Goal: Task Accomplishment & Management: Complete application form

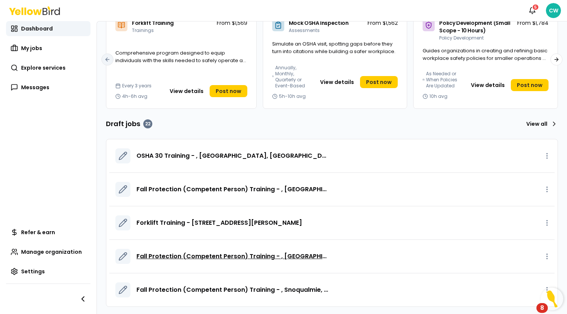
scroll to position [82, 0]
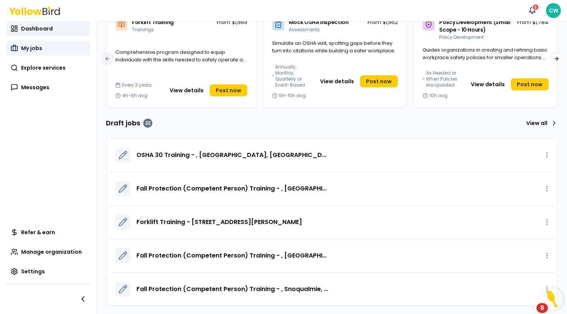
click at [29, 50] on span "My jobs" at bounding box center [31, 48] width 21 height 8
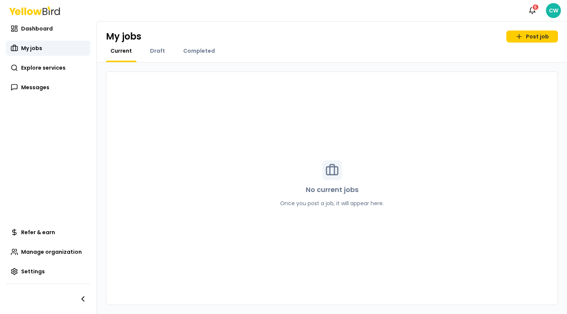
click at [187, 57] on div "Completed" at bounding box center [199, 54] width 41 height 15
click at [192, 54] on span "Completed" at bounding box center [199, 51] width 32 height 8
click at [161, 47] on span "Draft" at bounding box center [157, 51] width 15 height 8
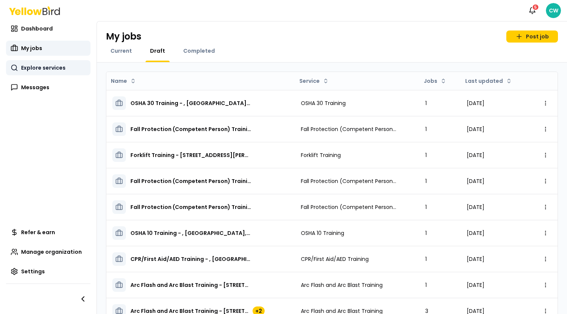
click at [41, 67] on span "Explore services" at bounding box center [43, 68] width 44 height 8
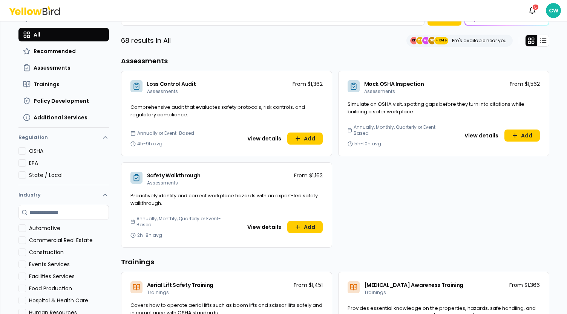
scroll to position [38, 0]
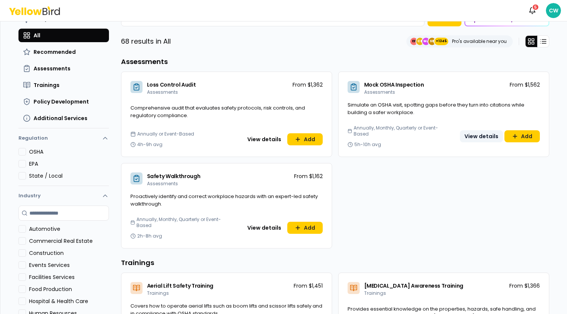
click at [472, 132] on button "View details" at bounding box center [481, 136] width 43 height 12
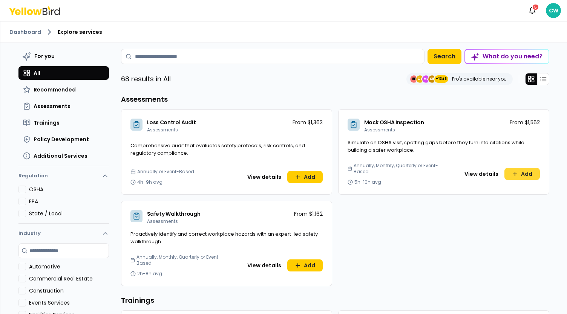
click at [516, 170] on button "Add" at bounding box center [521, 174] width 35 height 12
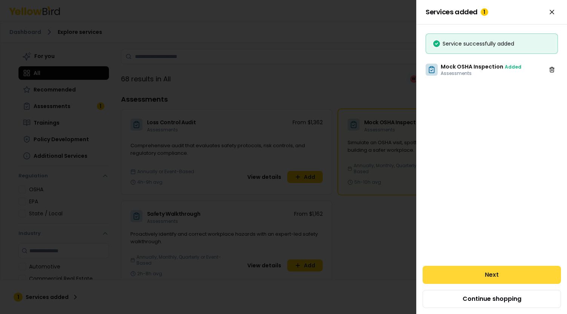
click at [492, 268] on button "Next" at bounding box center [492, 275] width 138 height 18
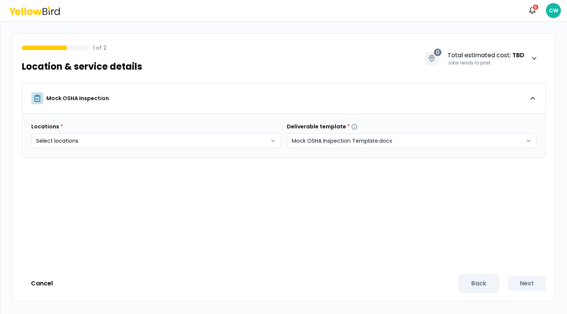
click at [399, 141] on html "Notifications 5 CW 1 of 2 Location & service details 0 Total estimated cost : T…" at bounding box center [283, 157] width 567 height 314
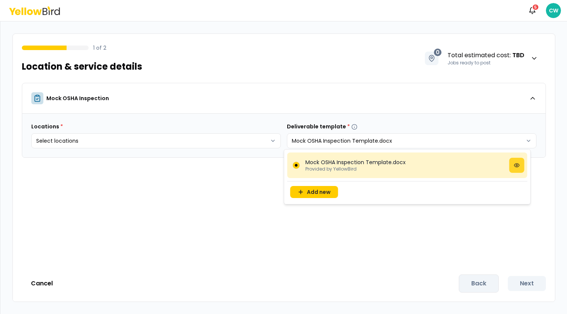
click at [518, 166] on icon at bounding box center [517, 165] width 6 height 6
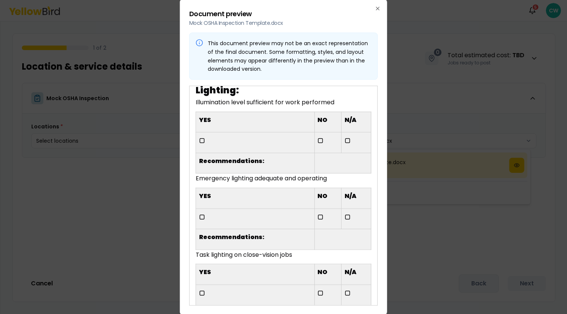
scroll to position [4373, 0]
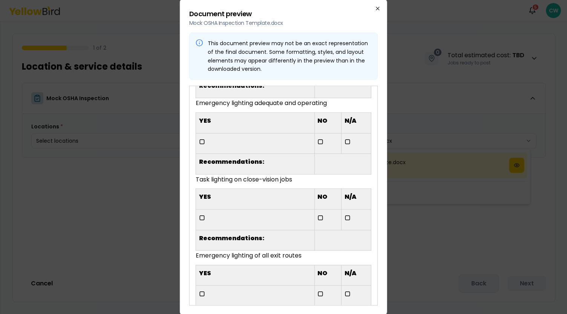
click at [378, 10] on icon "button" at bounding box center [378, 9] width 6 height 6
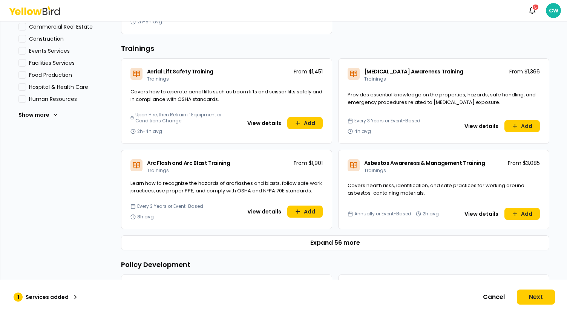
scroll to position [264, 0]
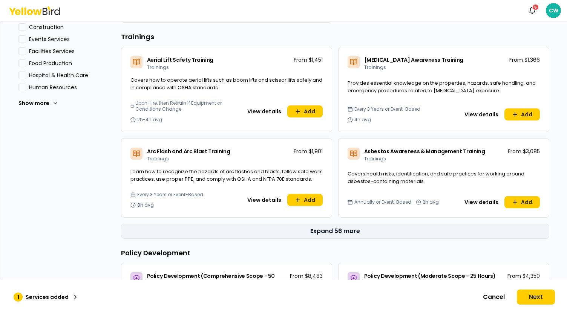
click at [343, 229] on button "Expand 56 more" at bounding box center [335, 231] width 428 height 15
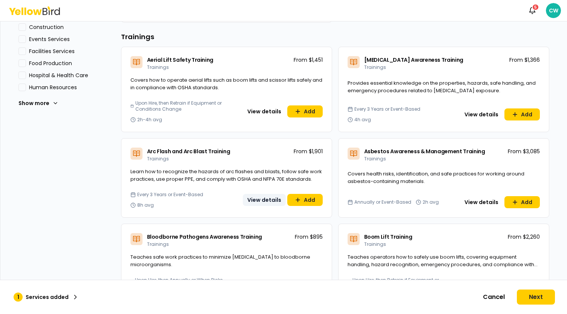
click at [261, 200] on button "View details" at bounding box center [264, 200] width 43 height 12
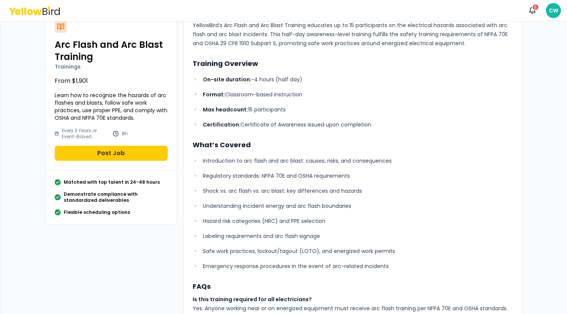
scroll to position [113, 0]
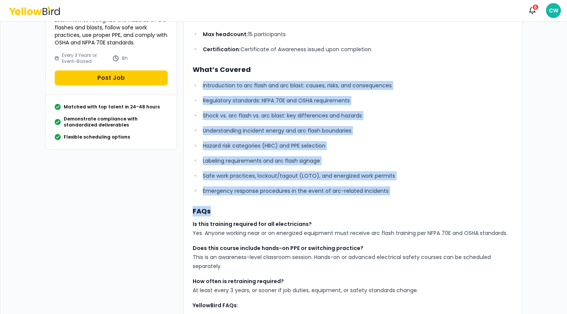
drag, startPoint x: 200, startPoint y: 83, endPoint x: 392, endPoint y: 208, distance: 229.4
click at [392, 208] on div "YellowBird’s Arc Flash and Arc Blast Training educates up to 15 participants on…" at bounding box center [353, 180] width 320 height 470
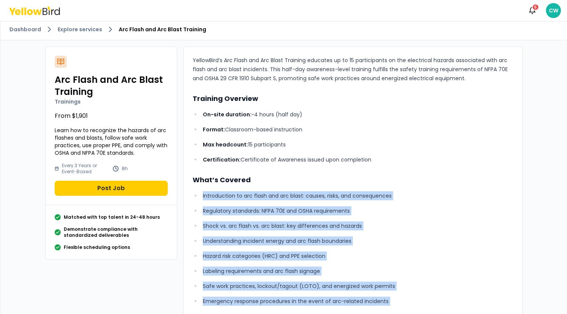
scroll to position [0, 0]
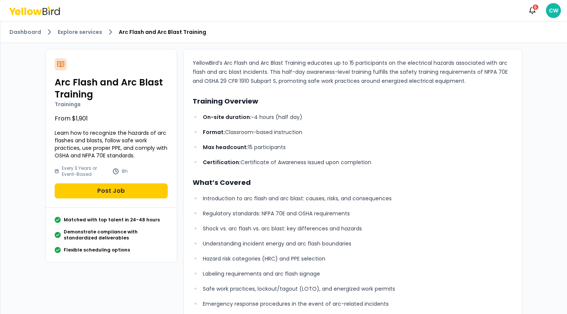
click at [337, 95] on div "YellowBird’s Arc Flash and Arc Blast Training educates up to 15 participants on…" at bounding box center [353, 293] width 320 height 470
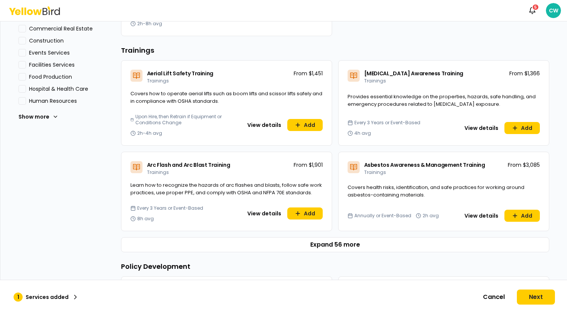
scroll to position [264, 0]
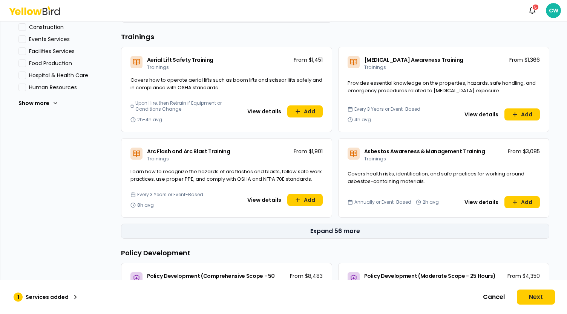
click at [335, 225] on button "Expand 56 more" at bounding box center [335, 231] width 428 height 15
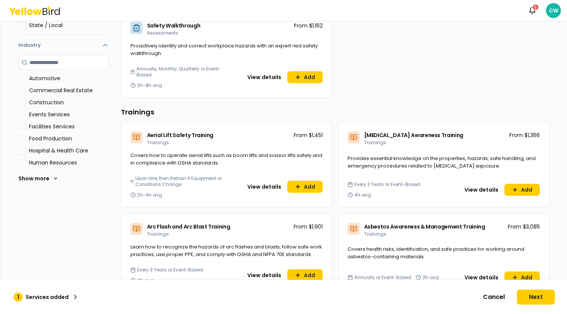
scroll to position [226, 0]
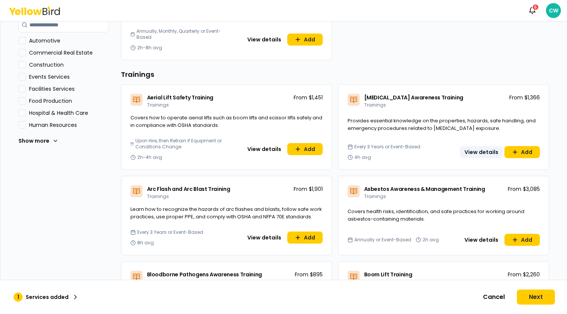
click at [481, 154] on button "View details" at bounding box center [481, 152] width 43 height 12
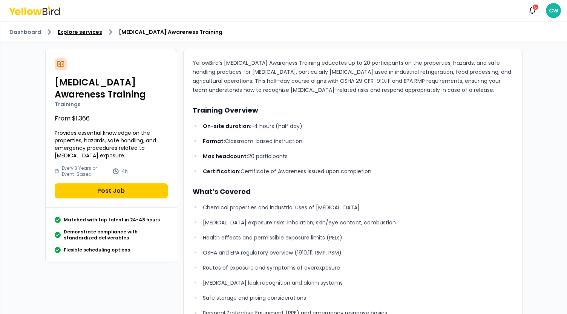
click at [75, 29] on link "Explore services" at bounding box center [80, 32] width 44 height 8
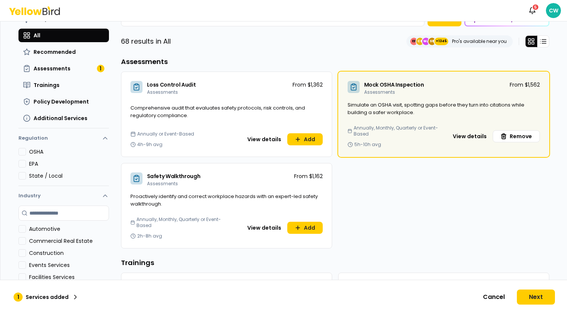
scroll to position [75, 0]
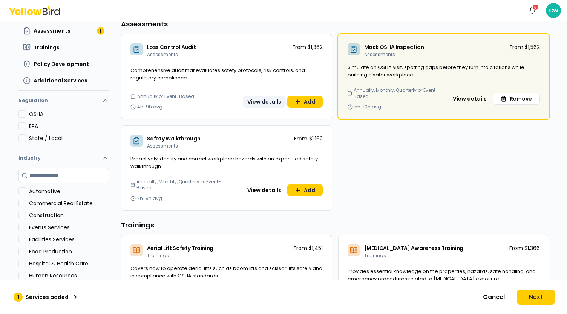
click at [263, 100] on button "View details" at bounding box center [264, 102] width 43 height 12
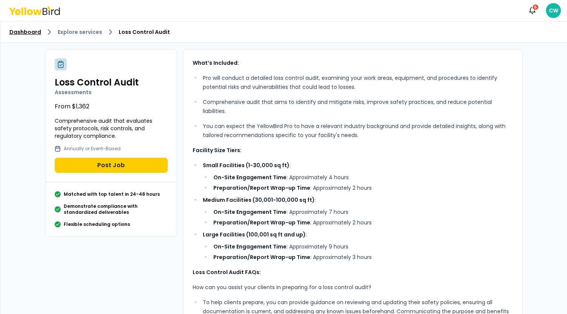
click at [26, 32] on link "Dashboard" at bounding box center [25, 32] width 32 height 8
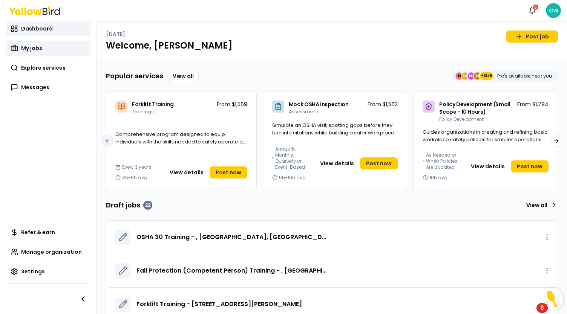
click at [55, 49] on link "My jobs" at bounding box center [48, 48] width 84 height 15
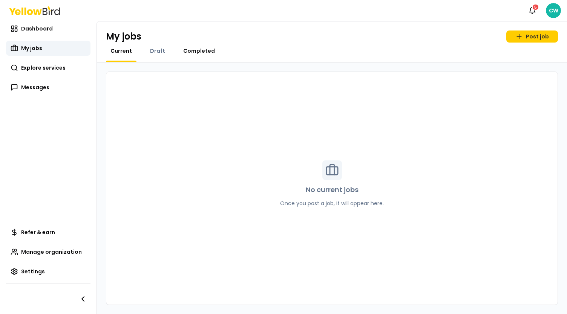
click at [196, 54] on span "Completed" at bounding box center [199, 51] width 32 height 8
click at [121, 53] on span "Current" at bounding box center [120, 51] width 21 height 8
click at [42, 64] on span "Explore services" at bounding box center [43, 68] width 44 height 8
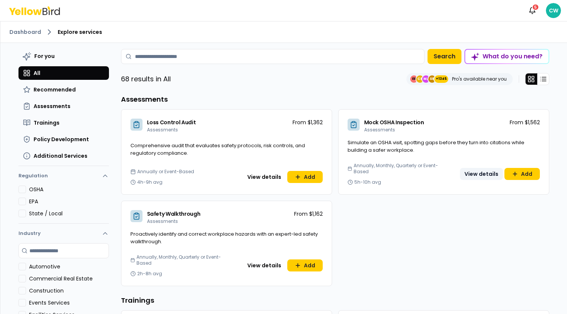
click at [470, 175] on button "View details" at bounding box center [481, 174] width 43 height 12
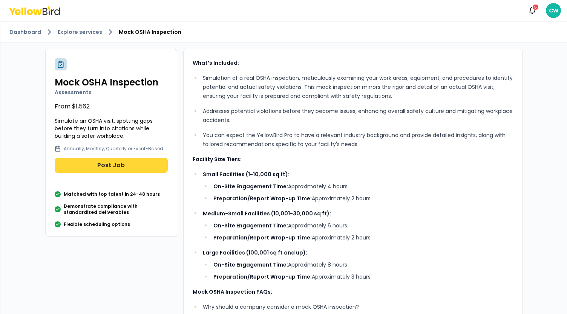
click at [107, 167] on button "Post Job" at bounding box center [111, 165] width 113 height 15
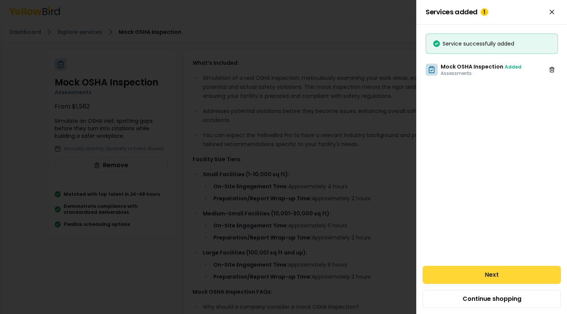
click at [486, 278] on button "Next" at bounding box center [492, 275] width 138 height 18
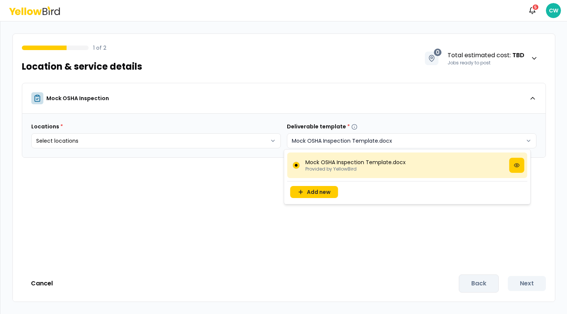
click at [408, 138] on html "Notifications 5 CW 1 of 2 Location & service details 0 Total estimated cost : T…" at bounding box center [283, 157] width 567 height 314
click at [516, 169] on button at bounding box center [516, 165] width 15 height 15
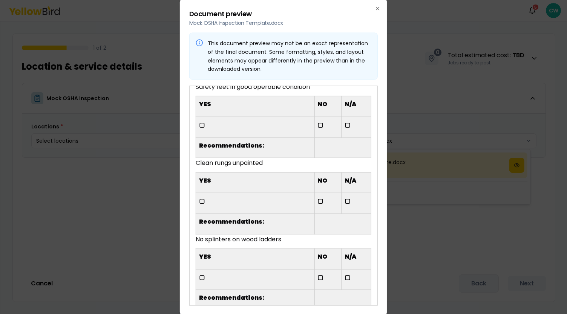
scroll to position [3167, 0]
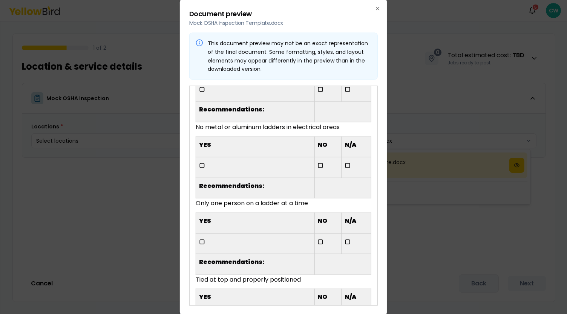
click at [381, 8] on div "Document preview Mock OSHA Inspection Template.docx This document preview may n…" at bounding box center [283, 157] width 207 height 316
click at [376, 9] on icon "button" at bounding box center [378, 9] width 6 height 6
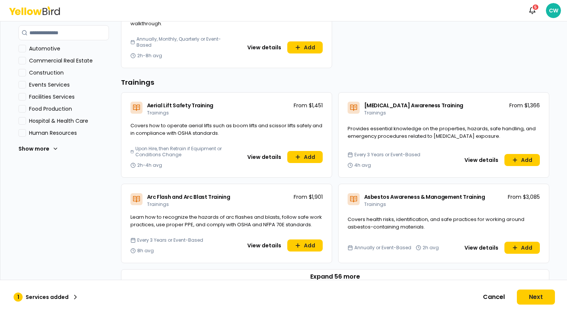
scroll to position [264, 0]
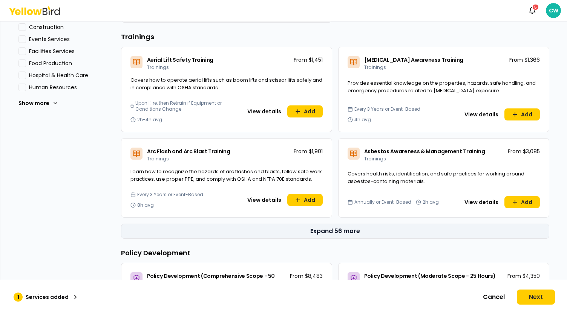
click at [340, 229] on button "Expand 56 more" at bounding box center [335, 231] width 428 height 15
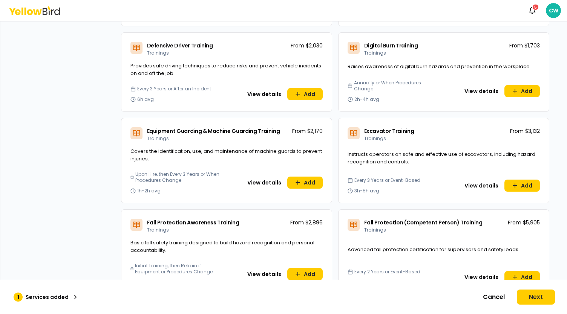
scroll to position [792, 0]
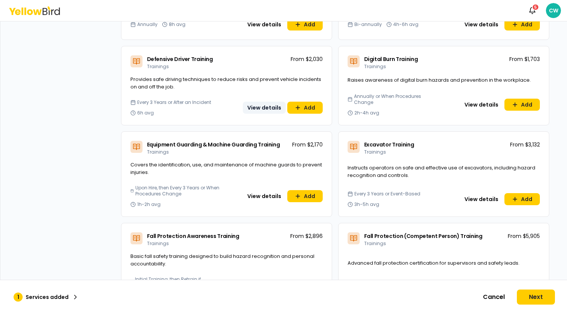
click at [260, 107] on button "View details" at bounding box center [264, 108] width 43 height 12
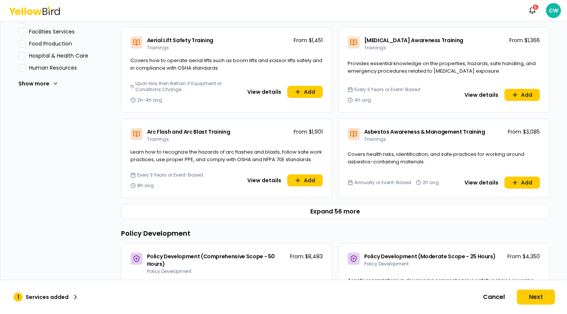
scroll to position [302, 0]
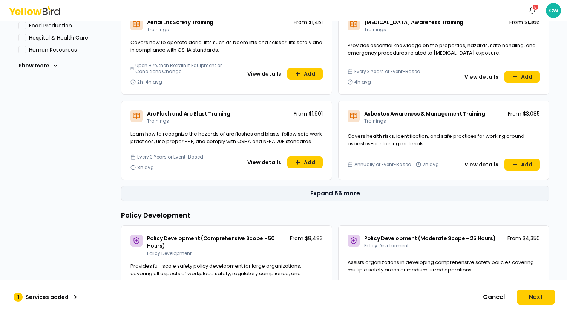
click at [341, 193] on button "Expand 56 more" at bounding box center [335, 193] width 428 height 15
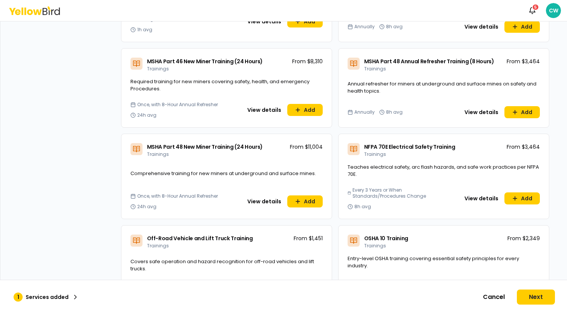
scroll to position [1797, 0]
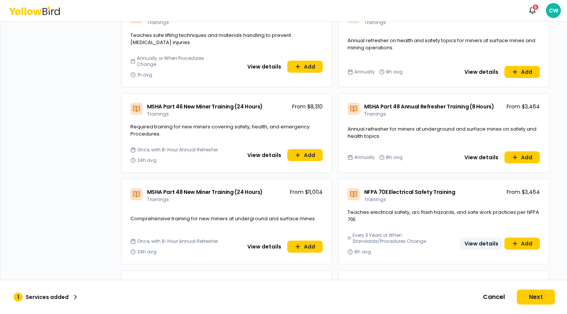
click at [487, 238] on button "View details" at bounding box center [481, 244] width 43 height 12
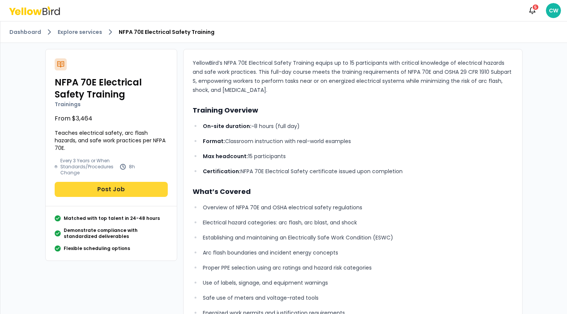
click at [119, 190] on button "Post Job" at bounding box center [111, 189] width 113 height 15
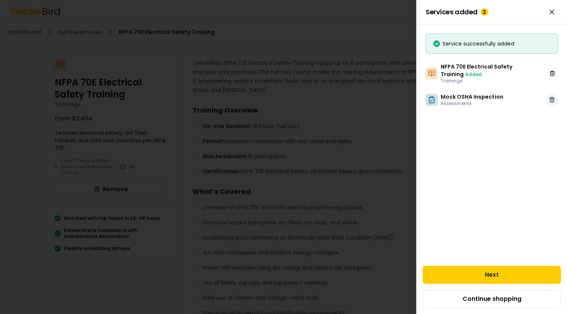
click at [551, 101] on icon at bounding box center [552, 100] width 6 height 6
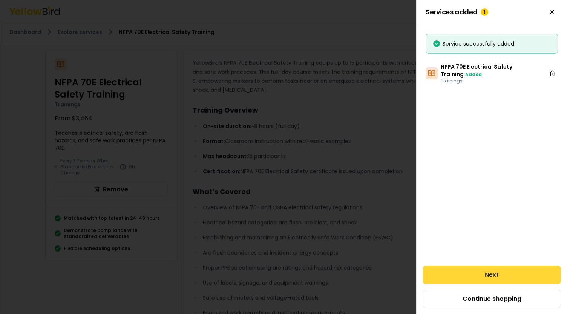
click at [486, 274] on button "Next" at bounding box center [492, 275] width 138 height 18
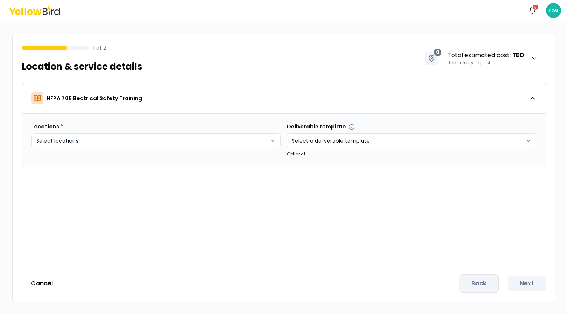
click at [225, 144] on html "Notifications 5 CW 1 of 2 Location & service details 0 Total estimated cost : T…" at bounding box center [283, 157] width 567 height 314
click at [74, 196] on button "Create new" at bounding box center [64, 192] width 56 height 12
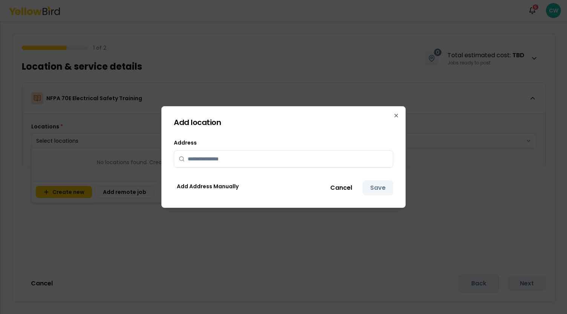
click at [222, 162] on input "text" at bounding box center [288, 159] width 201 height 17
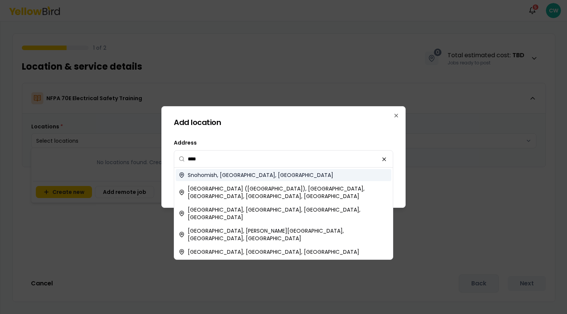
click at [236, 173] on span "Snohomish, WA, USA" at bounding box center [261, 176] width 146 height 8
type input "**********"
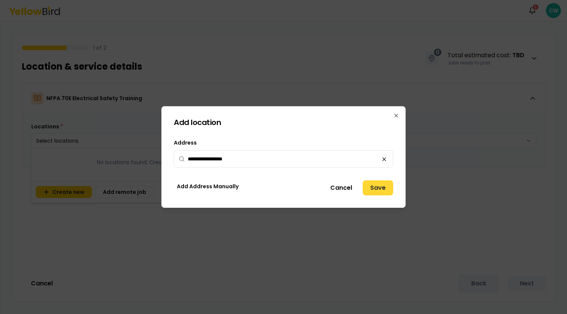
click at [383, 192] on button "Save" at bounding box center [378, 188] width 31 height 15
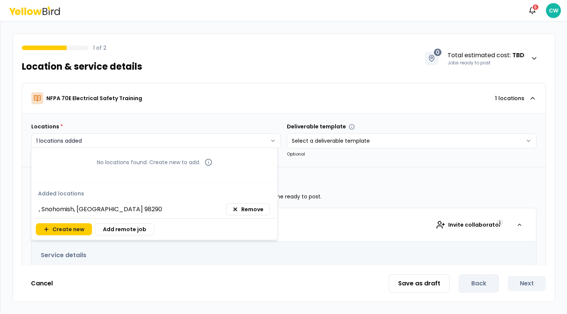
click at [137, 141] on html "**********" at bounding box center [283, 157] width 567 height 314
click at [315, 162] on html "**********" at bounding box center [283, 157] width 567 height 314
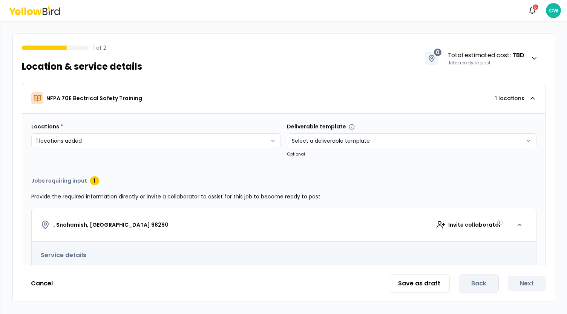
click at [332, 147] on html "**********" at bounding box center [283, 157] width 567 height 314
click at [225, 173] on html "**********" at bounding box center [283, 157] width 567 height 314
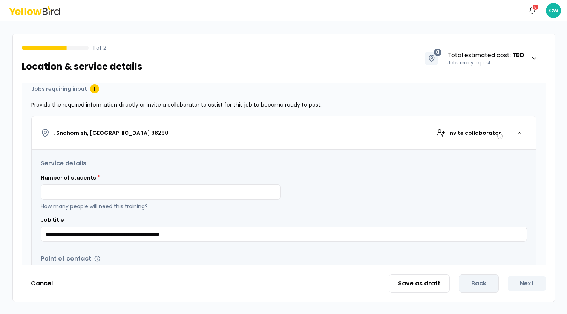
scroll to position [75, 0]
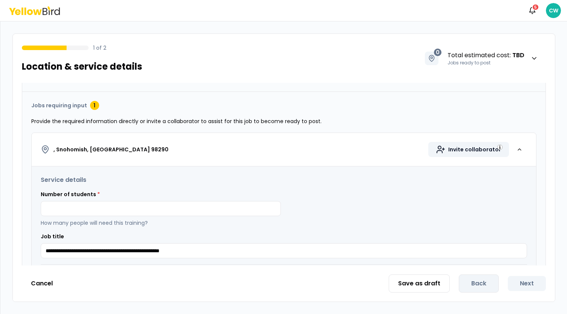
click at [473, 152] on span "Invite collaborator" at bounding box center [474, 150] width 53 height 8
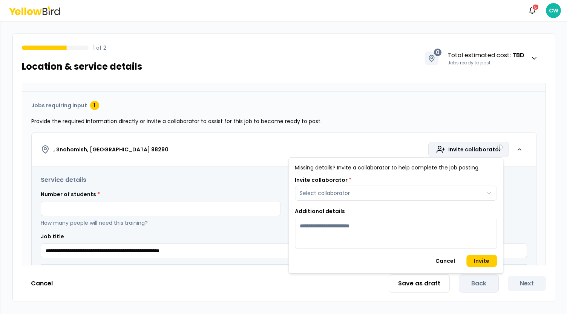
click at [248, 175] on html "**********" at bounding box center [283, 157] width 567 height 314
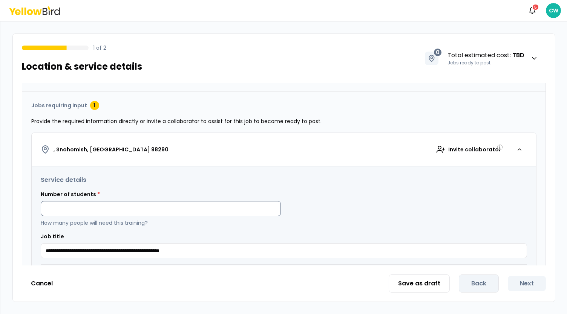
click at [131, 208] on input at bounding box center [161, 208] width 240 height 15
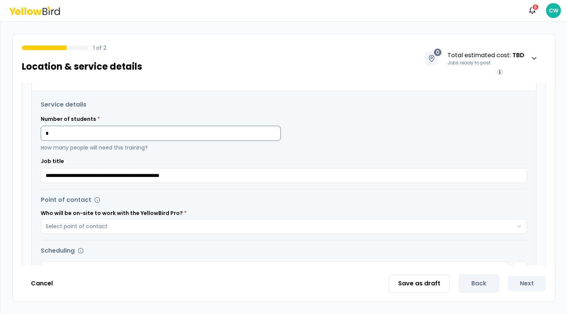
drag, startPoint x: 71, startPoint y: 136, endPoint x: 43, endPoint y: 136, distance: 27.9
click at [41, 135] on input "*" at bounding box center [161, 133] width 240 height 15
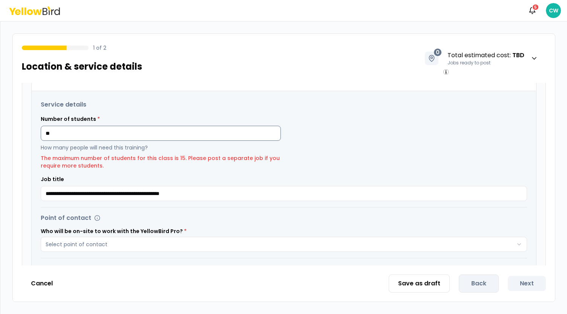
drag, startPoint x: 95, startPoint y: 132, endPoint x: 43, endPoint y: 128, distance: 52.6
click at [43, 128] on input "**" at bounding box center [161, 133] width 240 height 15
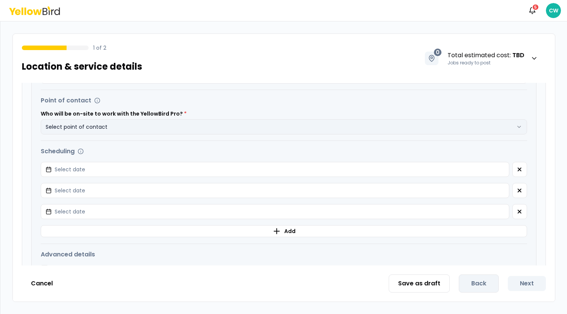
scroll to position [264, 0]
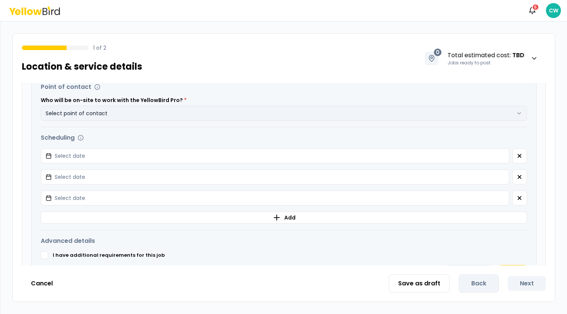
type input "**"
click at [170, 112] on button "Select point of contact" at bounding box center [284, 113] width 486 height 15
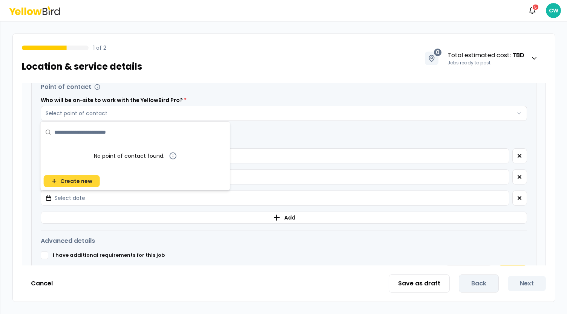
click at [86, 184] on span "Create new" at bounding box center [76, 182] width 32 height 8
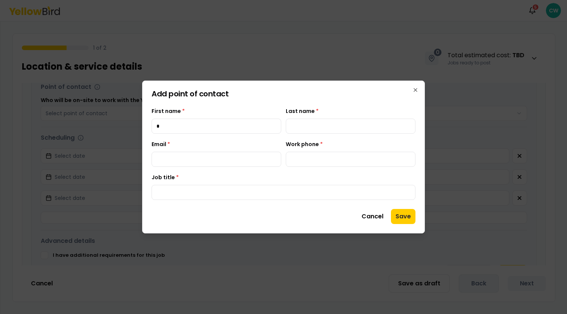
type input "****"
type input "*******"
type input "**********"
click at [201, 192] on input "Job title *" at bounding box center [284, 192] width 264 height 15
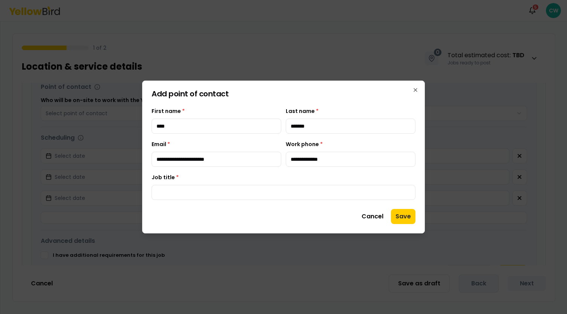
type input "***"
click at [410, 213] on button "Save" at bounding box center [403, 216] width 25 height 15
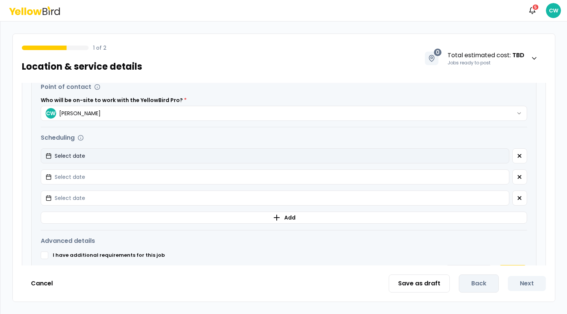
click at [129, 155] on button "Select date" at bounding box center [275, 156] width 469 height 15
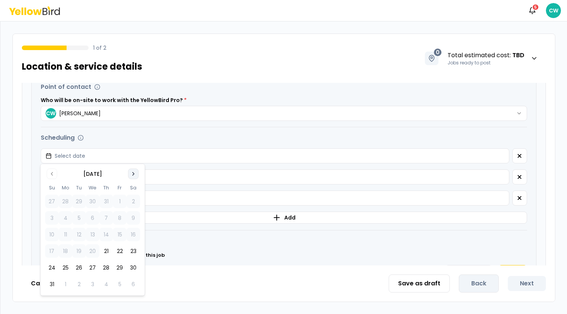
click at [134, 173] on icon "Go to next month" at bounding box center [133, 174] width 6 height 6
click at [106, 221] on button "11" at bounding box center [107, 218] width 14 height 14
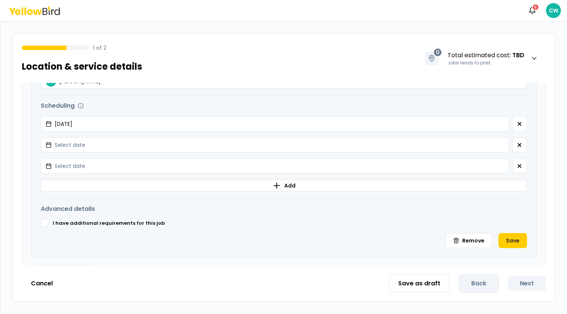
scroll to position [319, 0]
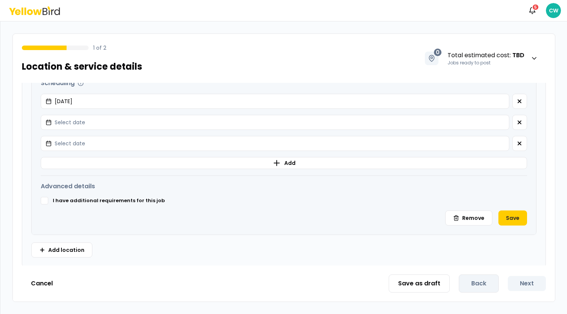
click at [47, 201] on button "I have additional requirements for this job" at bounding box center [45, 201] width 8 height 8
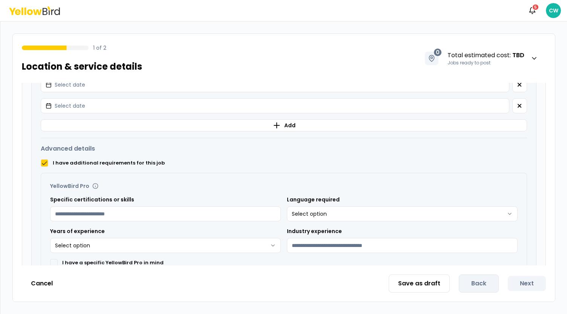
scroll to position [432, 0]
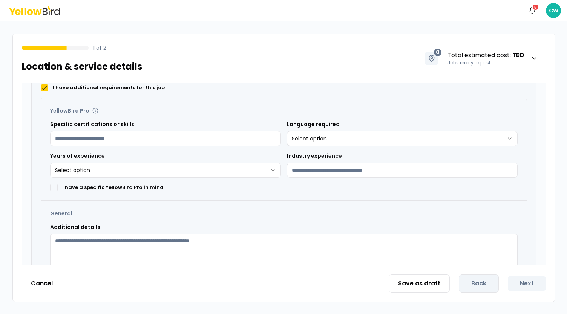
click at [326, 140] on html "**********" at bounding box center [283, 157] width 567 height 314
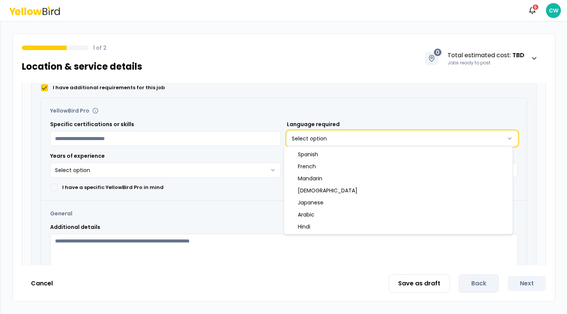
click at [117, 161] on html "**********" at bounding box center [283, 157] width 567 height 314
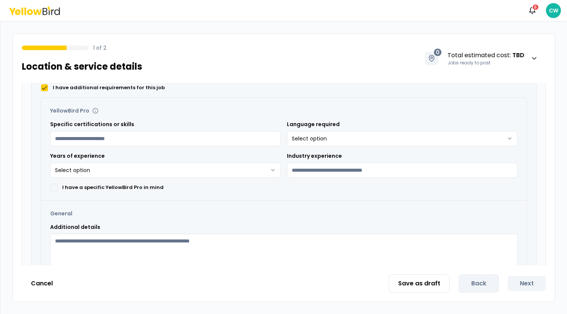
click at [120, 172] on html "**********" at bounding box center [283, 157] width 567 height 314
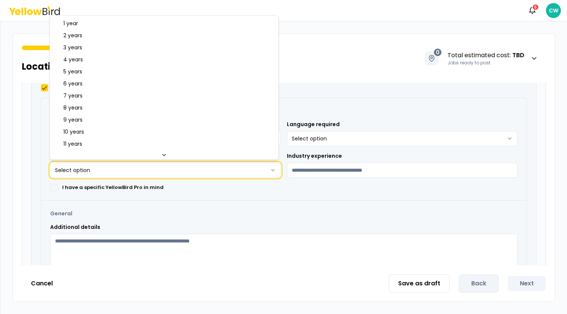
click at [263, 198] on html "**********" at bounding box center [283, 157] width 567 height 314
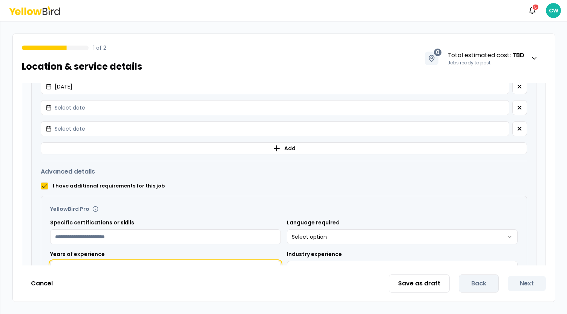
scroll to position [296, 0]
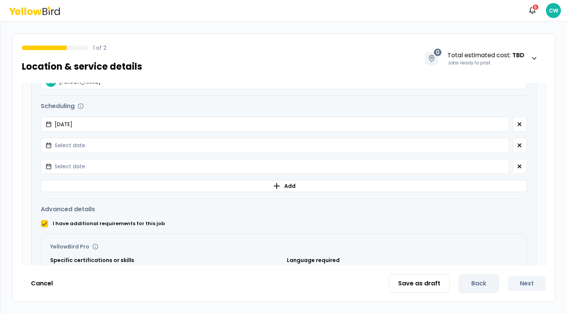
click at [42, 221] on button "I have additional requirements for this job" at bounding box center [45, 224] width 8 height 8
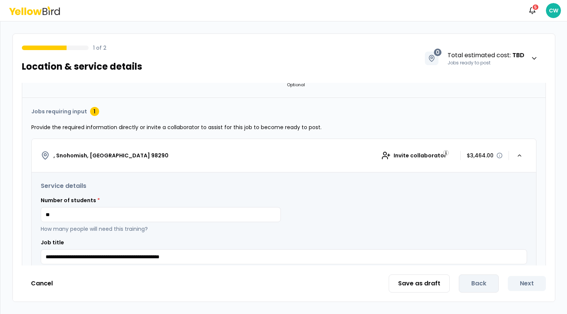
scroll to position [32, 0]
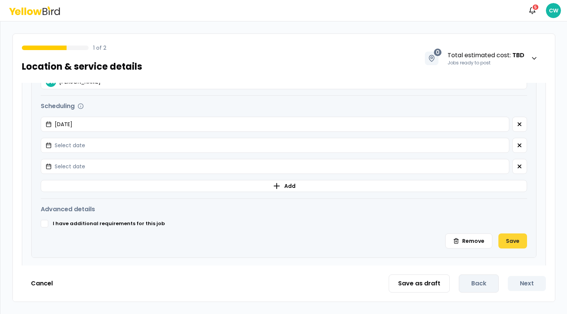
click at [510, 239] on button "Save" at bounding box center [512, 241] width 29 height 15
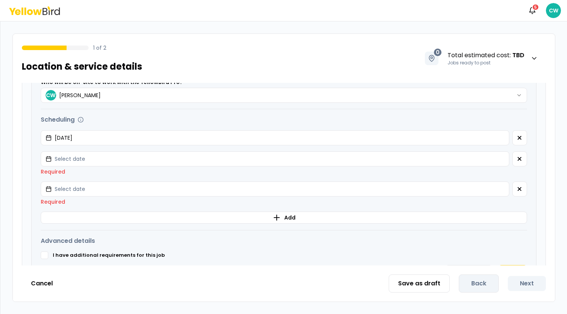
scroll to position [309, 0]
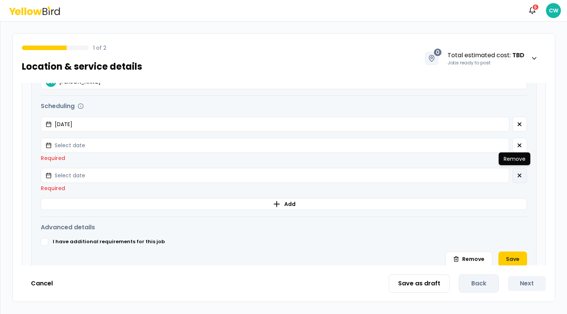
click at [518, 175] on icon "button" at bounding box center [519, 175] width 3 height 3
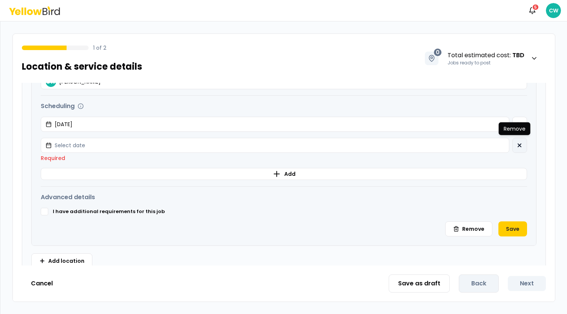
click at [516, 143] on icon "button" at bounding box center [519, 145] width 6 height 6
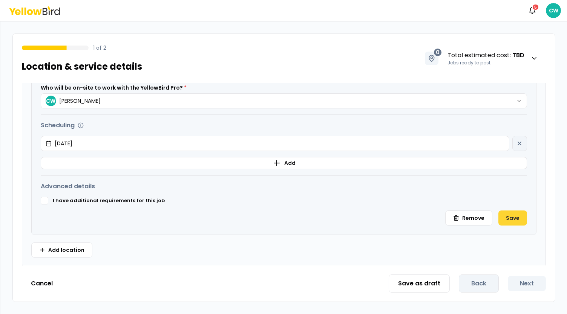
click at [512, 216] on button "Save" at bounding box center [512, 218] width 29 height 15
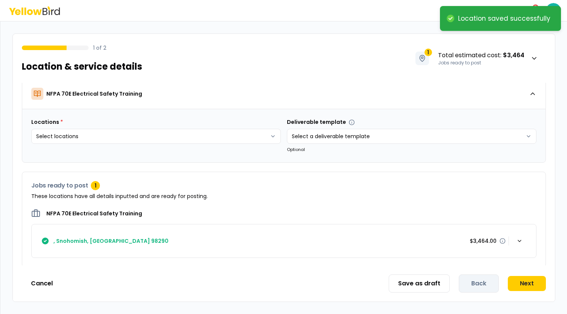
scroll to position [0, 0]
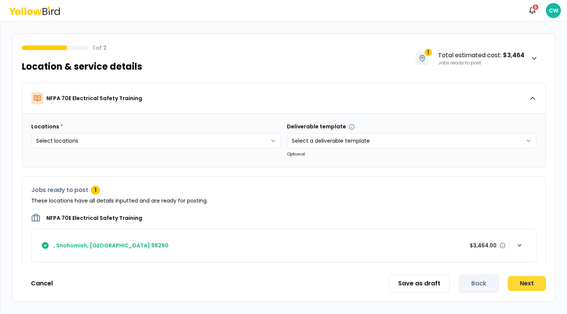
click at [528, 287] on button "Next" at bounding box center [527, 283] width 38 height 15
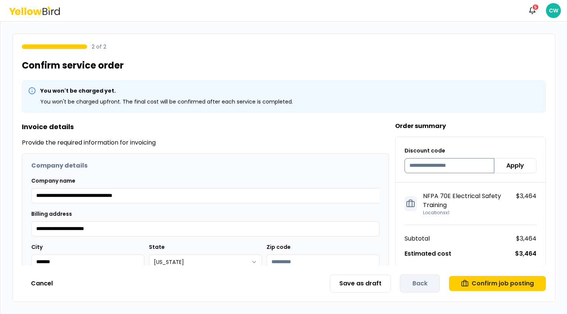
click at [431, 164] on input at bounding box center [449, 165] width 90 height 15
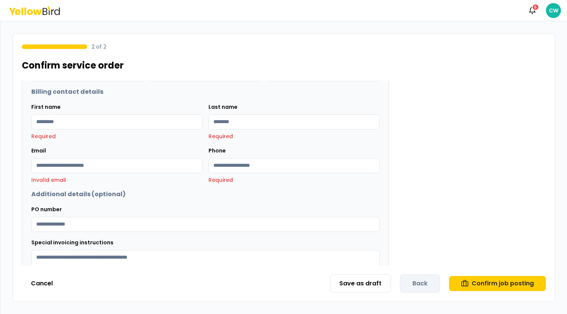
scroll to position [225, 0]
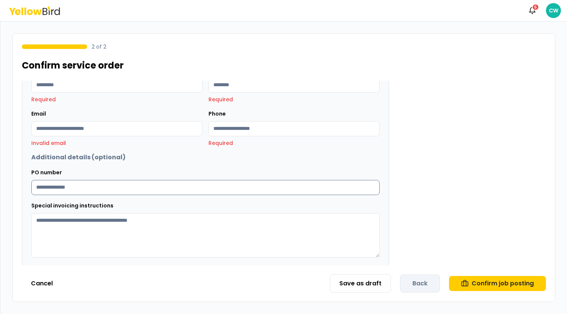
click at [103, 186] on input "PO number" at bounding box center [205, 187] width 348 height 15
click at [55, 189] on input "PO number" at bounding box center [205, 187] width 348 height 15
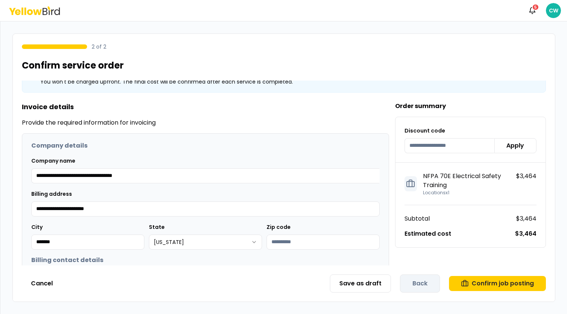
scroll to position [0, 0]
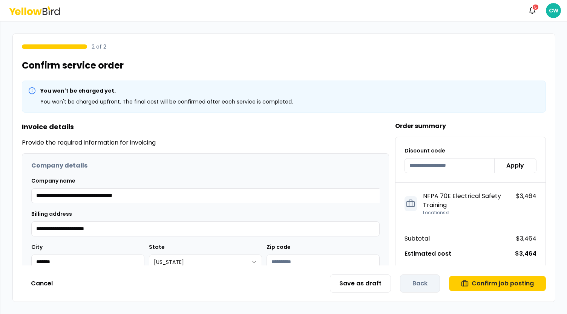
click at [34, 9] on icon at bounding box center [37, 12] width 9 height 6
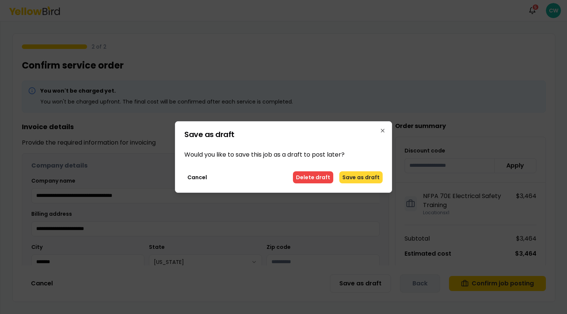
click at [374, 180] on button "Save as draft" at bounding box center [360, 178] width 43 height 12
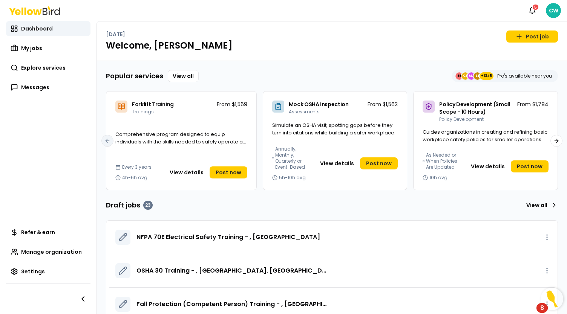
click at [44, 77] on div "Dashboard My jobs Explore services Messages" at bounding box center [48, 58] width 84 height 74
click at [44, 72] on link "Explore services" at bounding box center [48, 67] width 84 height 15
click at [39, 66] on span "Explore services" at bounding box center [43, 68] width 44 height 8
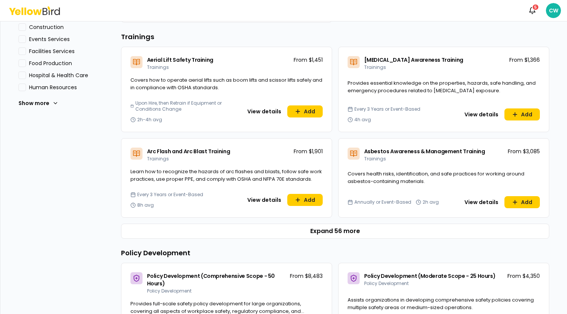
scroll to position [339, 0]
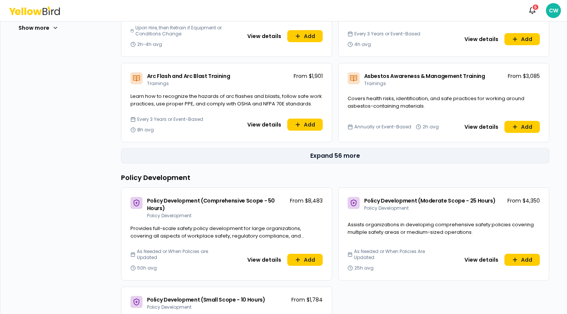
click at [308, 157] on button "Expand 56 more" at bounding box center [335, 156] width 428 height 15
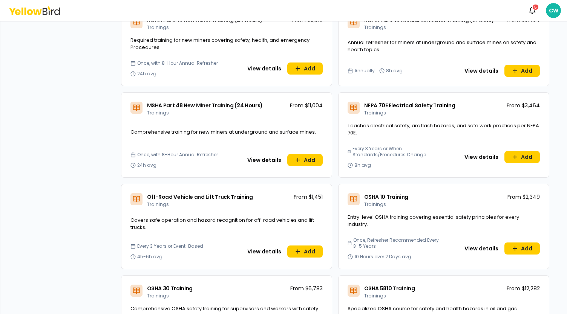
scroll to position [1923, 0]
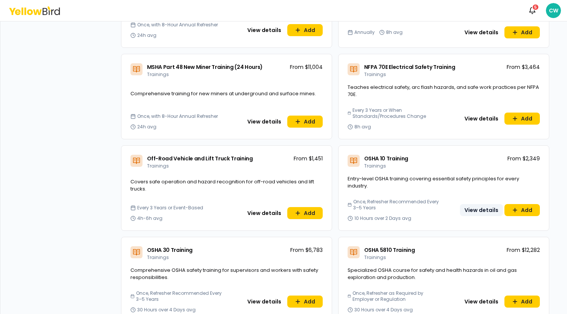
click at [481, 204] on button "View details" at bounding box center [481, 210] width 43 height 12
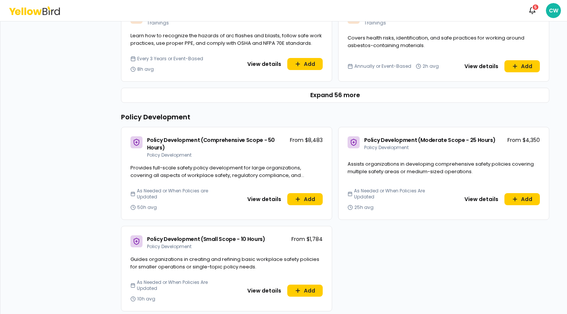
scroll to position [366, 0]
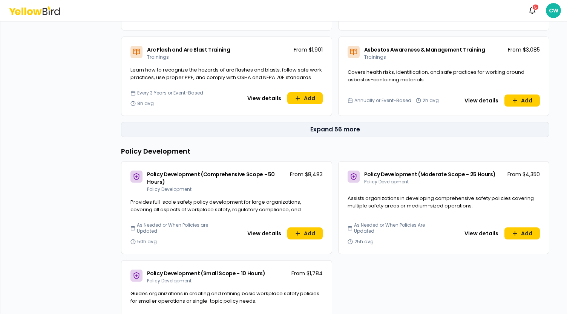
click at [357, 133] on button "Expand 56 more" at bounding box center [335, 129] width 428 height 15
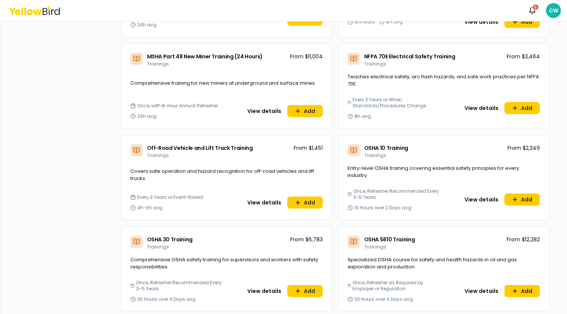
scroll to position [1949, 0]
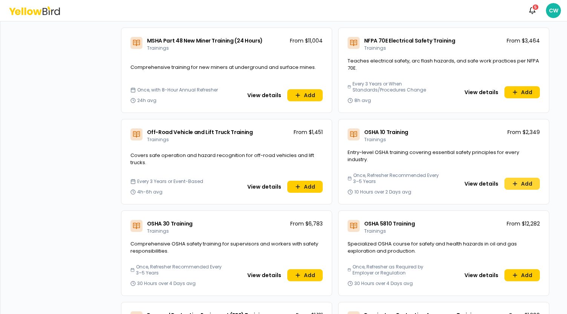
click at [522, 178] on button "Add" at bounding box center [521, 184] width 35 height 12
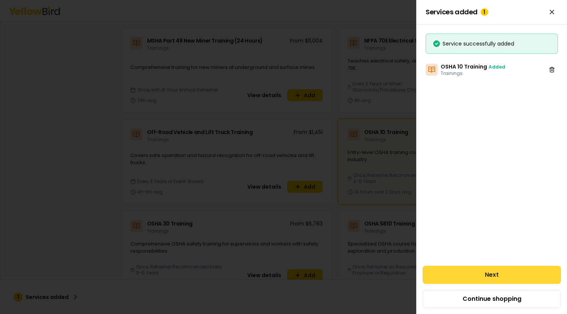
click at [493, 273] on button "Next" at bounding box center [492, 275] width 138 height 18
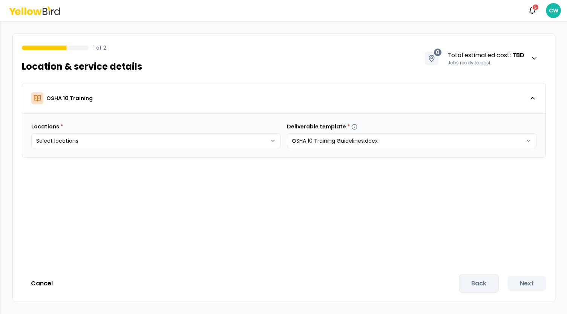
click at [377, 142] on html "Notifications 5 CW 1 of 2 Location & service details 0 Total estimated cost : T…" at bounding box center [283, 157] width 567 height 314
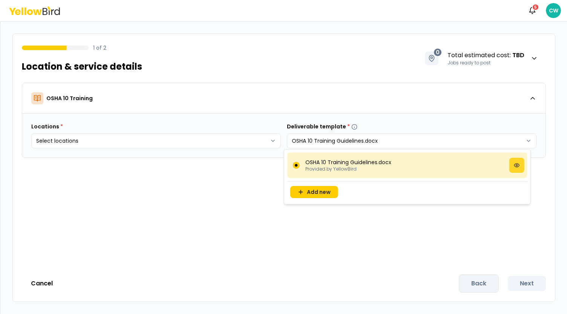
click at [513, 165] on button at bounding box center [516, 165] width 15 height 15
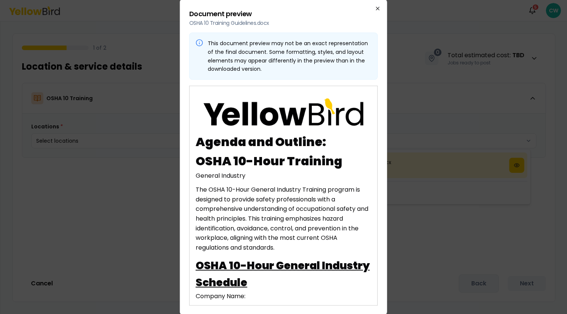
click at [378, 8] on icon "button" at bounding box center [377, 8] width 3 height 3
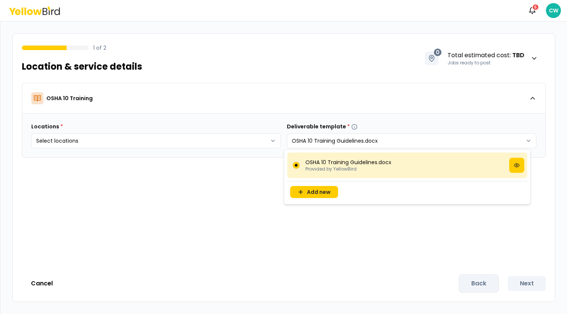
click at [229, 200] on html "Notifications 5 CW 1 of 2 Location & service details 0 Total estimated cost : T…" at bounding box center [283, 157] width 567 height 314
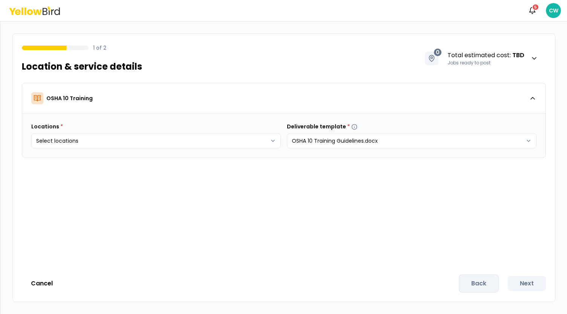
click at [21, 2] on div "Notifications 5 CW" at bounding box center [283, 10] width 567 height 21
click at [22, 9] on rect at bounding box center [22, 12] width 2 height 8
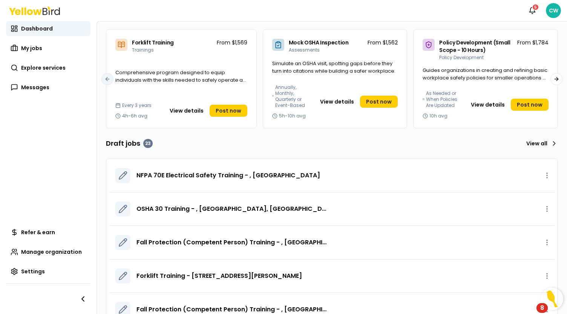
scroll to position [82, 0]
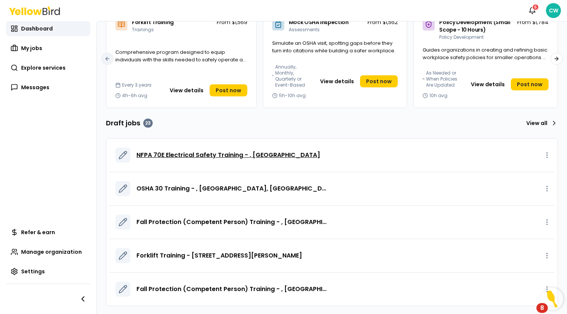
click at [273, 152] on span "NFPA 70E Electrical Safety Training - , Snohomish, WA 98290" at bounding box center [228, 155] width 184 height 9
